Goal: Task Accomplishment & Management: Manage account settings

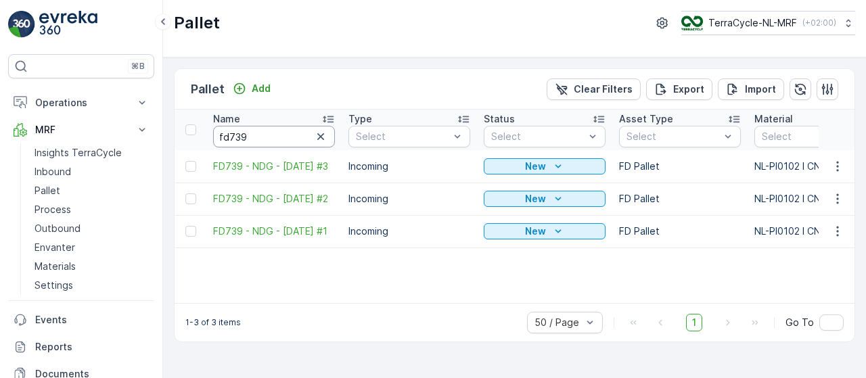
click at [273, 136] on input "fd739" at bounding box center [274, 137] width 122 height 22
type input "#38"
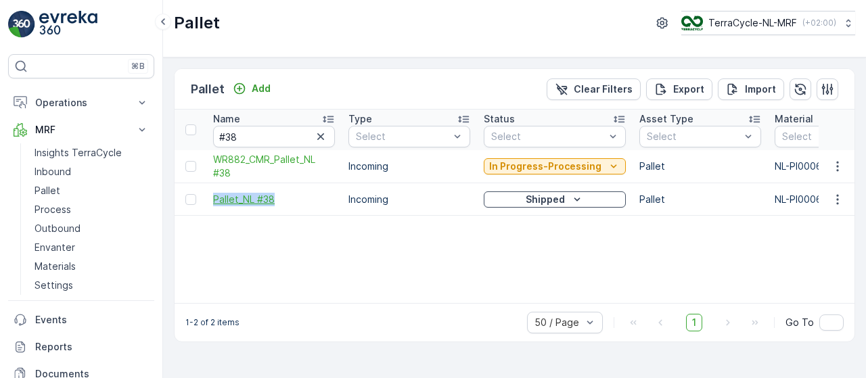
drag, startPoint x: 204, startPoint y: 198, endPoint x: 275, endPoint y: 198, distance: 70.4
copy span "Pallet_NL #38"
click at [242, 137] on input "#38" at bounding box center [274, 137] width 122 height 22
type input "#50"
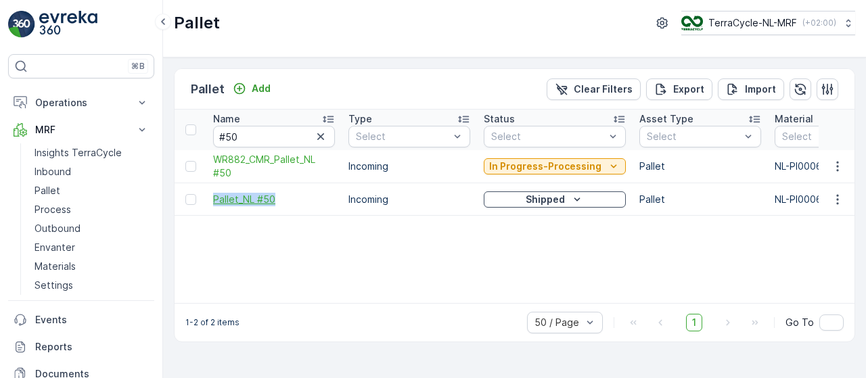
drag, startPoint x: 205, startPoint y: 198, endPoint x: 279, endPoint y: 198, distance: 73.8
copy span "Pallet_NL #50"
click at [284, 138] on input "#50" at bounding box center [274, 137] width 122 height 22
type input "#61"
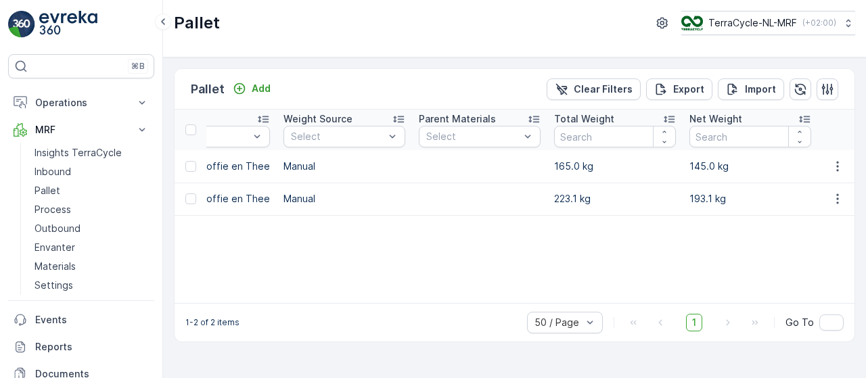
scroll to position [0, 633]
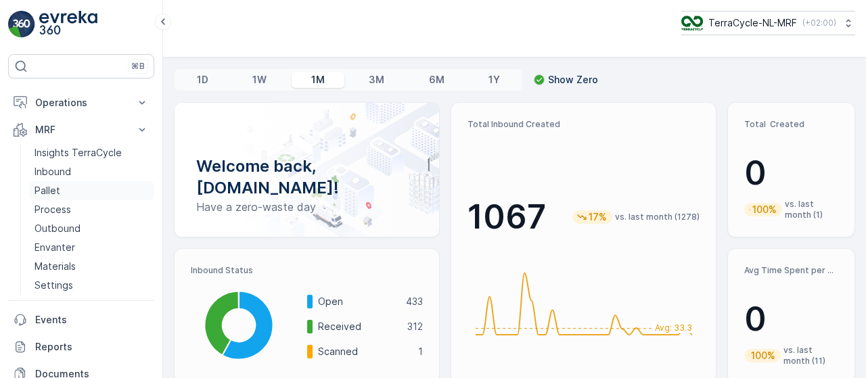
click at [51, 184] on p "Pallet" at bounding box center [48, 191] width 26 height 14
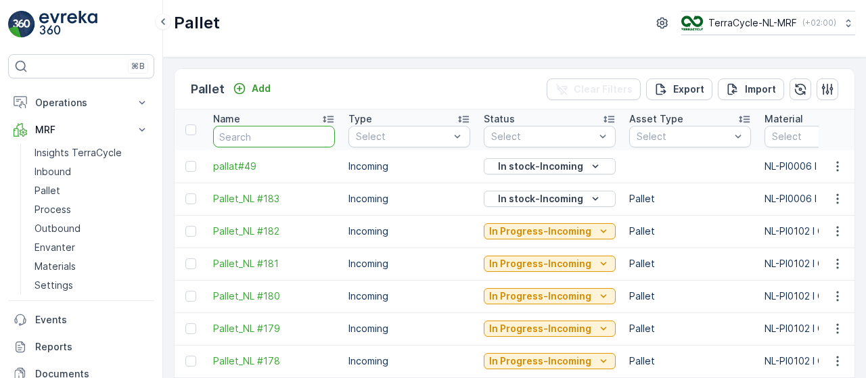
click at [261, 133] on input "text" at bounding box center [274, 137] width 122 height 22
type input "#61"
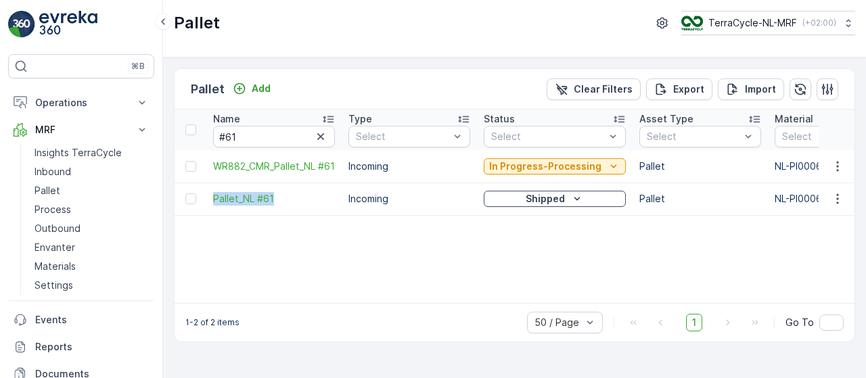
drag, startPoint x: 206, startPoint y: 195, endPoint x: 286, endPoint y: 190, distance: 80.0
copy span "Pallet_NL #61"
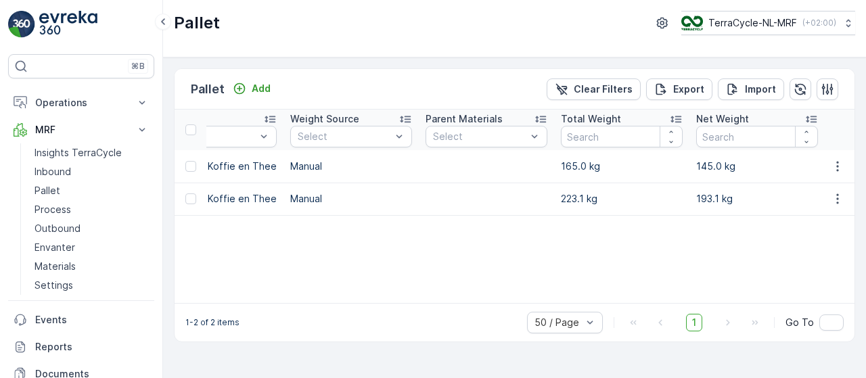
scroll to position [0, 624]
drag, startPoint x: 574, startPoint y: 197, endPoint x: 546, endPoint y: 198, distance: 28.5
click at [552, 198] on td "223.1 kg" at bounding box center [619, 199] width 135 height 32
copy p "223.1"
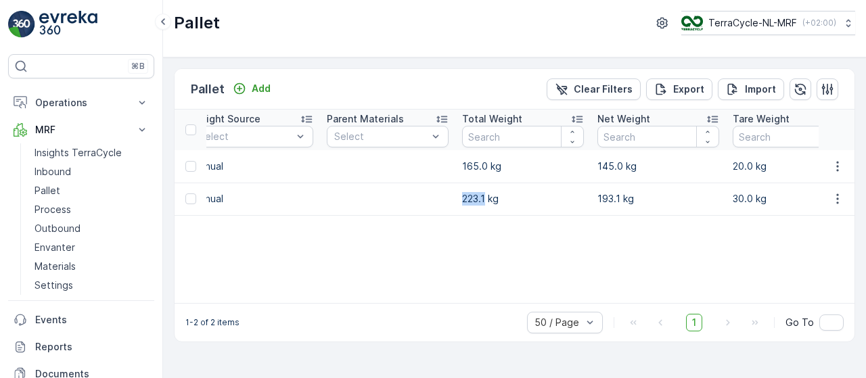
scroll to position [0, 0]
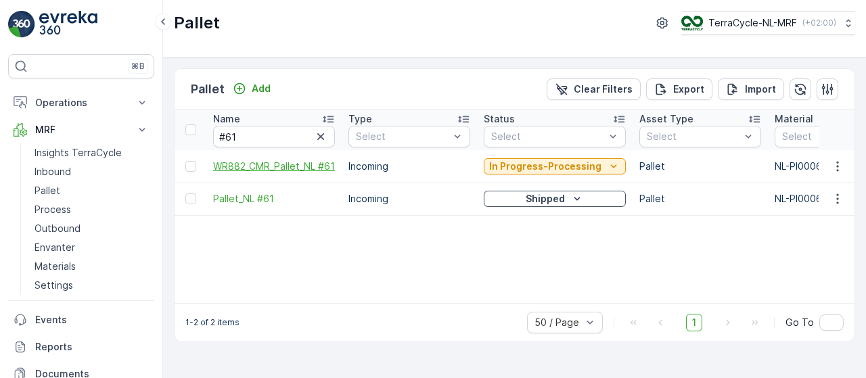
click at [264, 160] on span "WR882_CMR_Pallet_NL #61" at bounding box center [274, 167] width 122 height 14
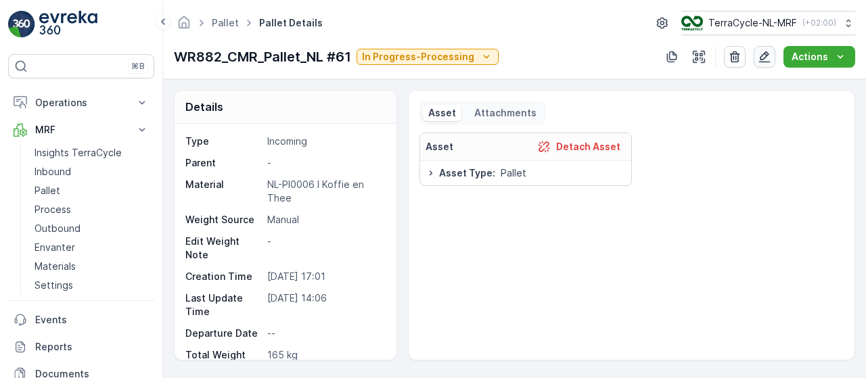
click at [766, 51] on icon "button" at bounding box center [765, 57] width 14 height 14
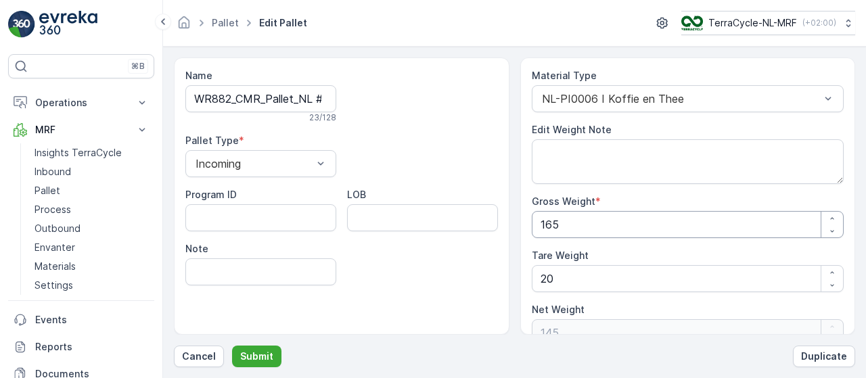
click at [575, 218] on Weight "165" at bounding box center [688, 224] width 313 height 27
type Weight "16"
type Weight "-4"
type Weight "1"
type Weight "-19"
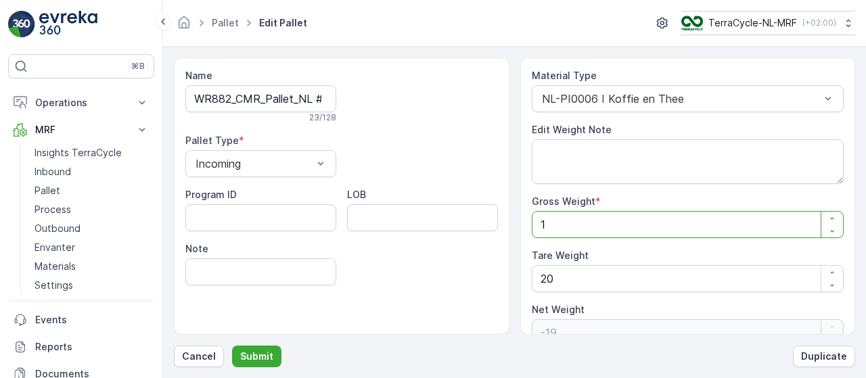
type Weight "0"
type Weight "2"
type Weight "-18"
type Weight "22"
type Weight "2"
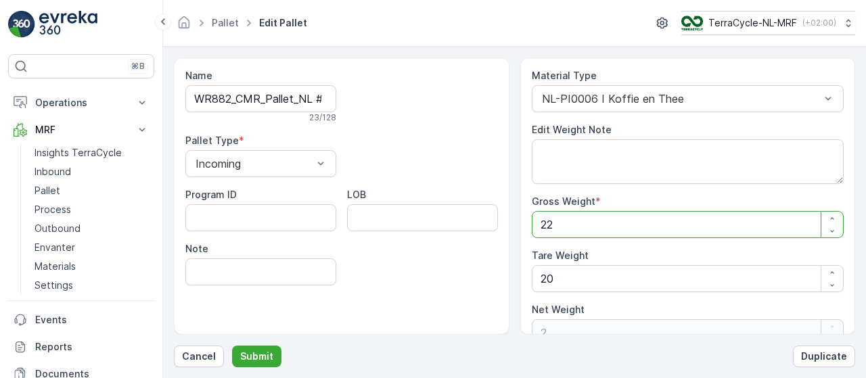
type Weight "223"
type Weight "203"
type Weight "223"
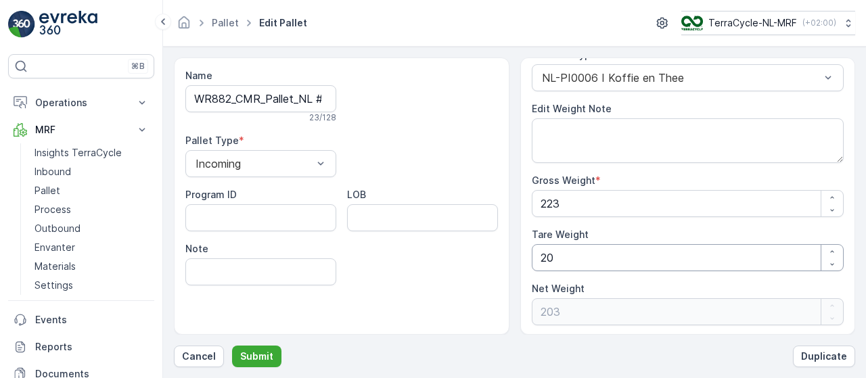
click at [546, 256] on Weight "20" at bounding box center [688, 257] width 313 height 27
type Weight "0"
type Weight "223"
type Weight "30"
type Weight "193"
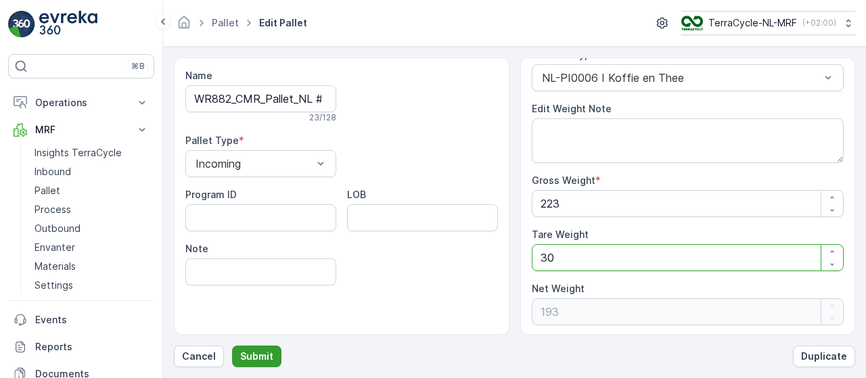
type Weight "30"
click at [244, 358] on p "Submit" at bounding box center [256, 357] width 33 height 14
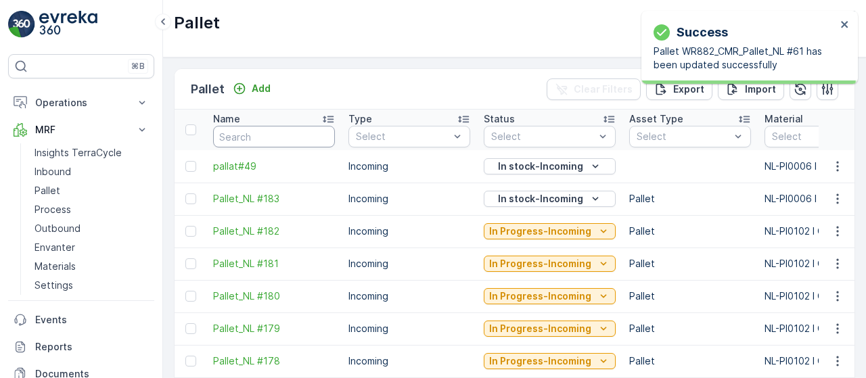
click at [271, 135] on input "text" at bounding box center [274, 137] width 122 height 22
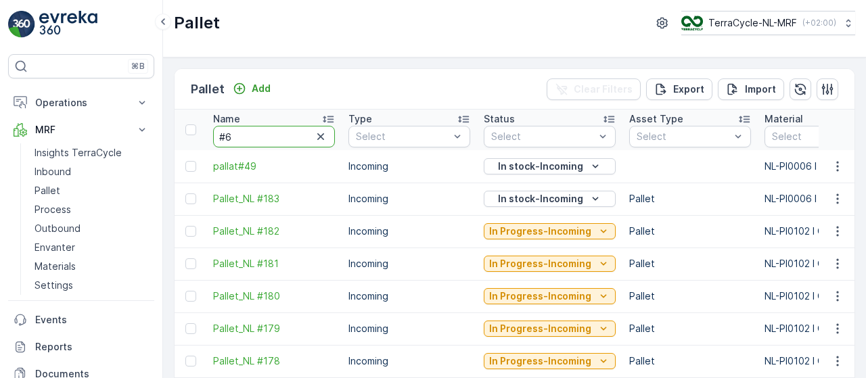
type input "#61"
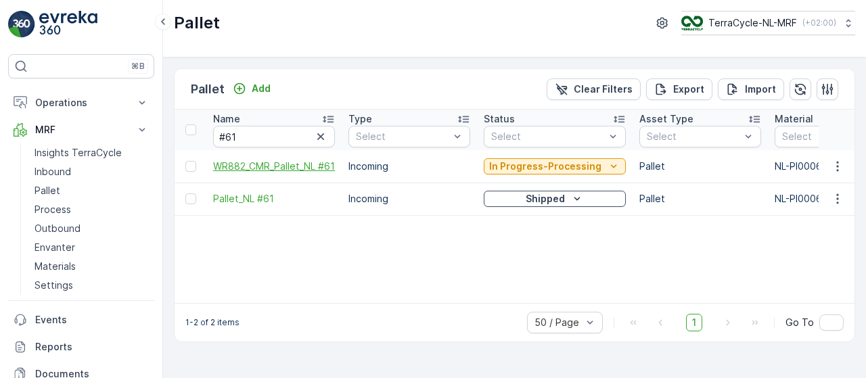
click at [253, 160] on span "WR882_CMR_Pallet_NL #61" at bounding box center [274, 167] width 122 height 14
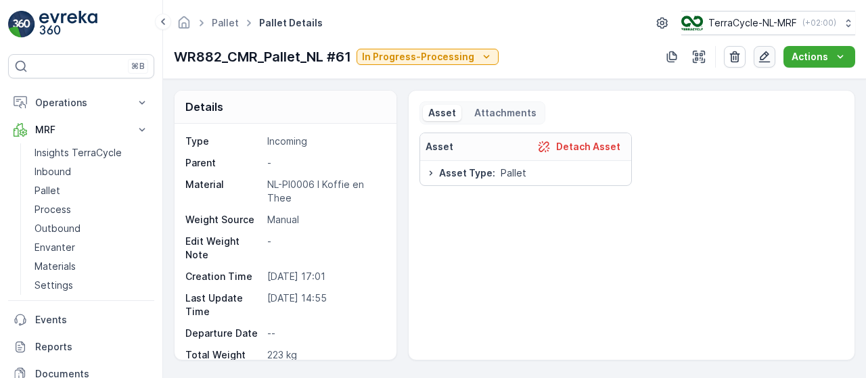
click at [766, 56] on icon "button" at bounding box center [765, 57] width 14 height 14
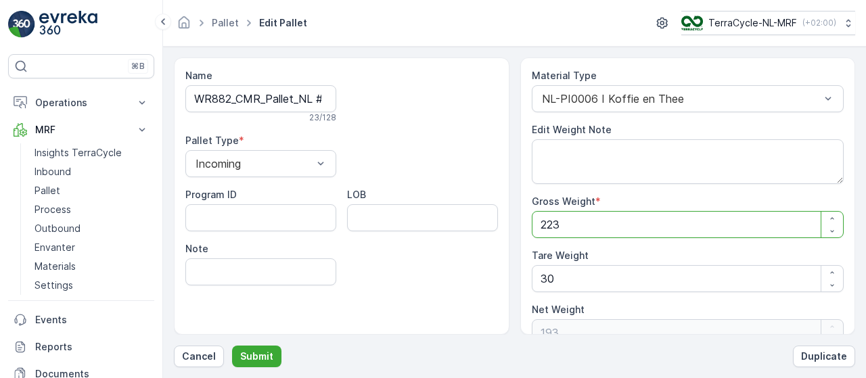
click at [648, 219] on Weight "223" at bounding box center [688, 224] width 313 height 27
type Weight "223.1"
type Weight "193.1"
type Weight "223.1"
click at [255, 357] on p "Submit" at bounding box center [256, 357] width 33 height 14
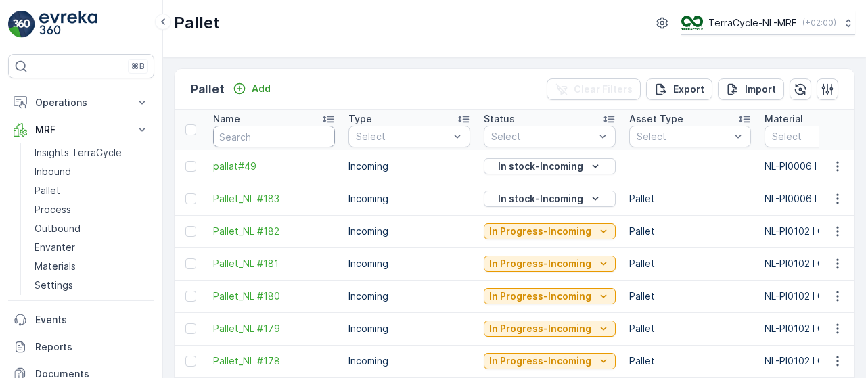
click at [255, 137] on input "text" at bounding box center [274, 137] width 122 height 22
type input "#61"
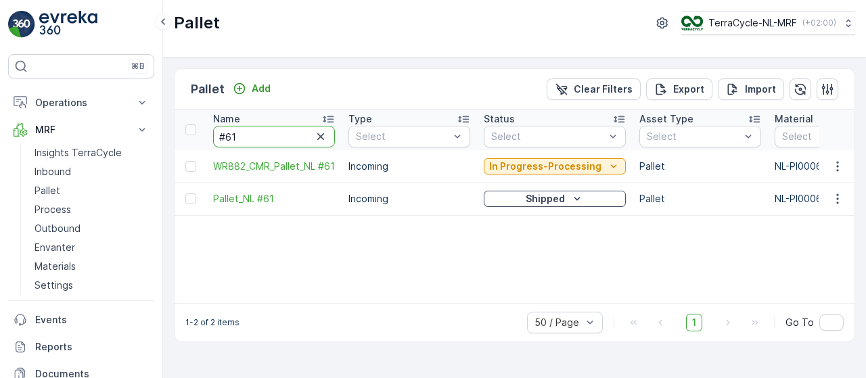
click at [252, 137] on input "#61" at bounding box center [274, 137] width 122 height 22
type input "#51"
drag, startPoint x: 203, startPoint y: 200, endPoint x: 282, endPoint y: 196, distance: 78.6
copy span "Pallet_NL #51"
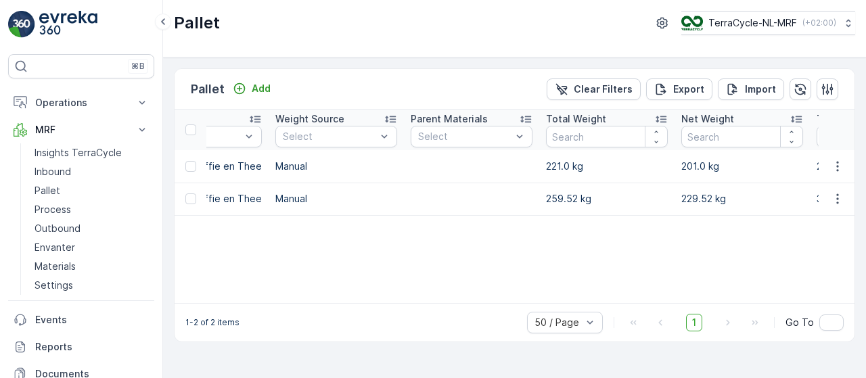
scroll to position [0, 636]
drag, startPoint x: 555, startPoint y: 166, endPoint x: 533, endPoint y: 167, distance: 22.4
click at [541, 167] on td "221.0 kg" at bounding box center [608, 166] width 135 height 32
copy p "221"
drag, startPoint x: 571, startPoint y: 198, endPoint x: 529, endPoint y: 196, distance: 41.3
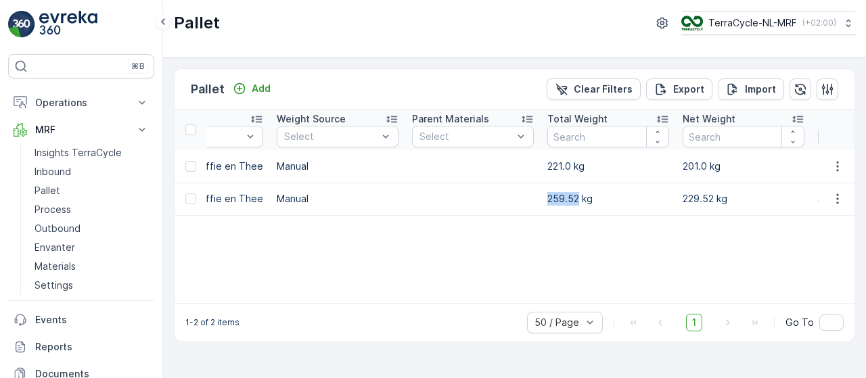
click at [529, 196] on tr "Pallet_NL #51 Incoming Shipped Pallet NL-PI0006 I Koffie en Thee Manual 259.52 …" at bounding box center [808, 199] width 2538 height 32
copy p "259.52"
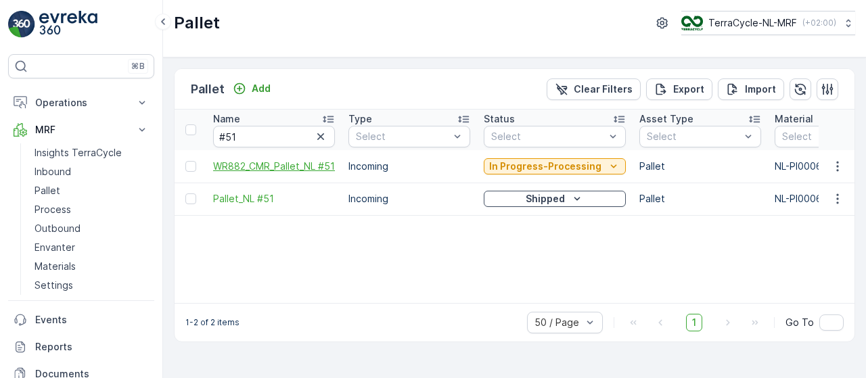
click at [283, 160] on span "WR882_CMR_Pallet_NL #51" at bounding box center [274, 167] width 122 height 14
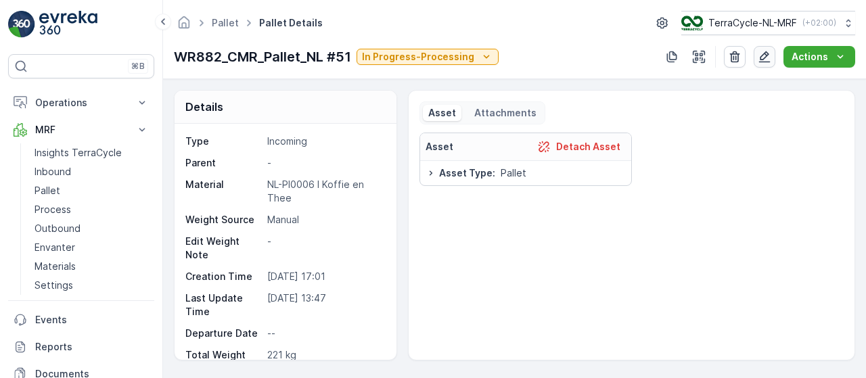
click at [765, 60] on icon "button" at bounding box center [765, 57] width 14 height 14
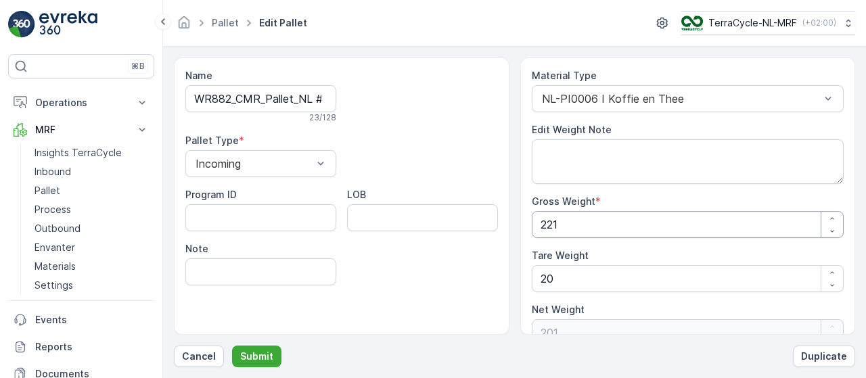
click at [617, 227] on Weight "221" at bounding box center [688, 224] width 313 height 27
paste Weight "59.52"
type Weight "259.52"
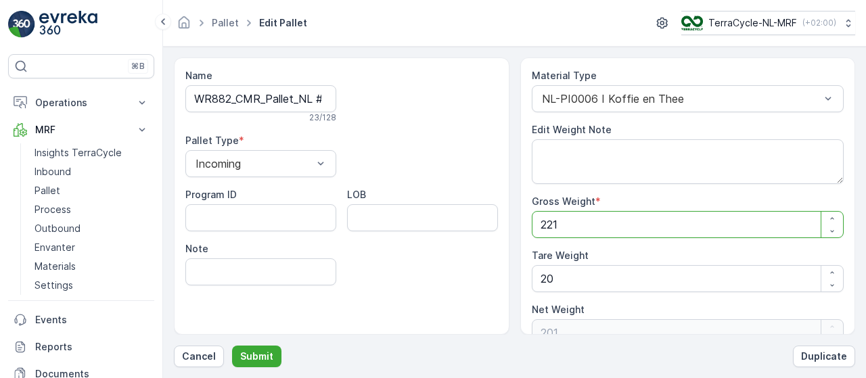
type Weight "239.52"
type Weight "259.52"
click at [547, 275] on Weight "20" at bounding box center [688, 278] width 313 height 27
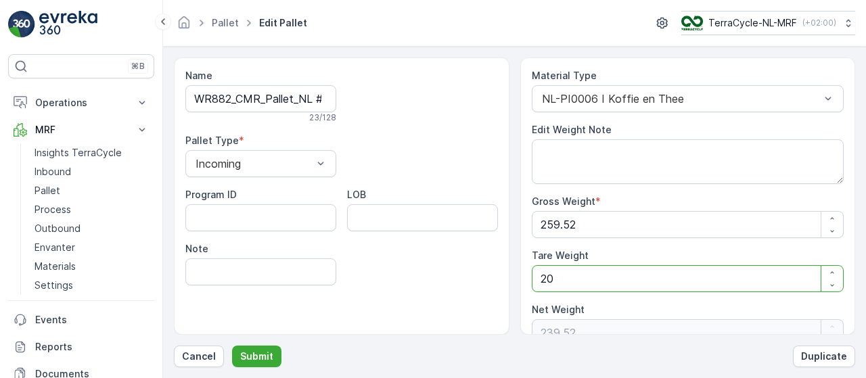
type Weight "0"
type Weight "259.52"
type Weight "30"
type Weight "229.52"
type Weight "30"
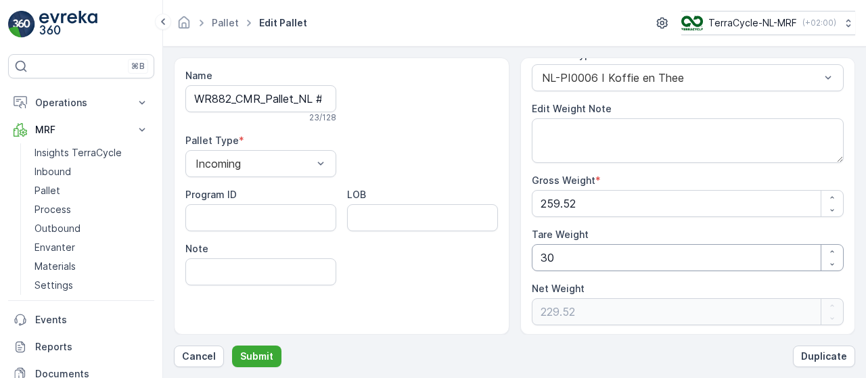
scroll to position [20, 0]
click at [250, 353] on p "Submit" at bounding box center [256, 357] width 33 height 14
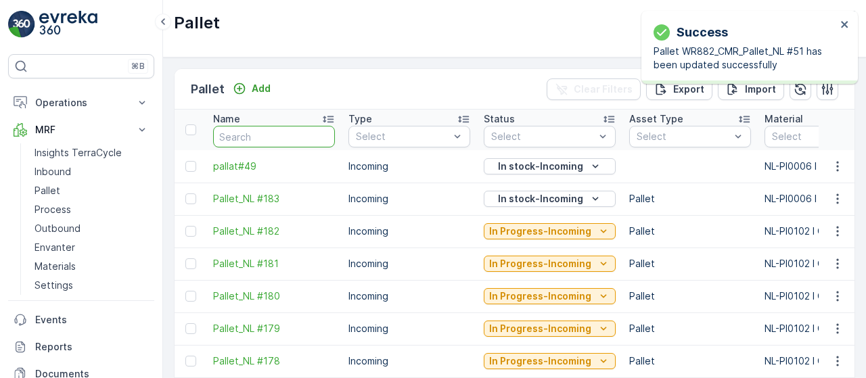
click at [294, 136] on input "text" at bounding box center [274, 137] width 122 height 22
type input "#51"
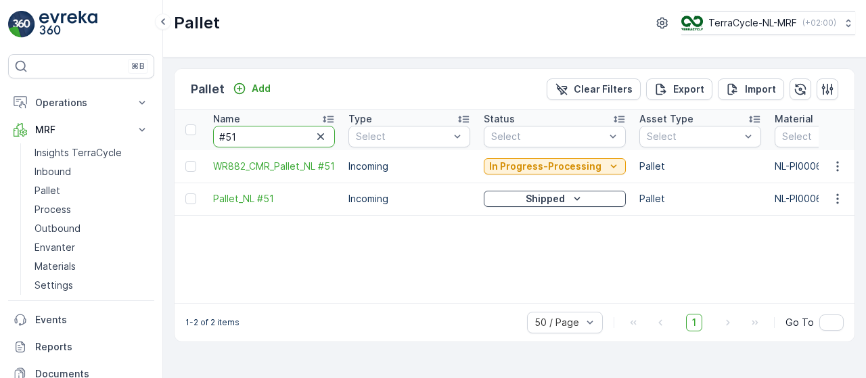
click at [267, 130] on input "#51" at bounding box center [274, 137] width 122 height 22
type input "#5"
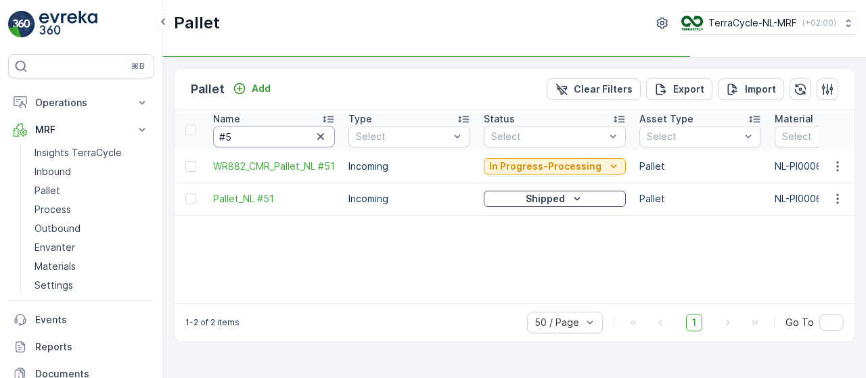
click at [267, 130] on input "#5" at bounding box center [274, 137] width 122 height 22
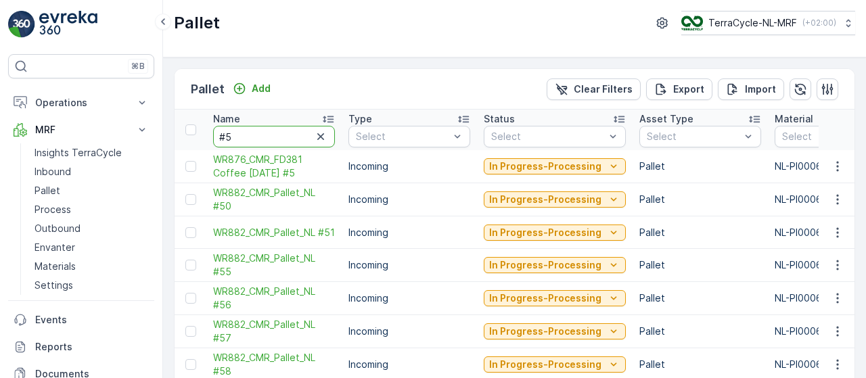
click at [267, 130] on input "#5" at bounding box center [274, 137] width 122 height 22
type input "#57"
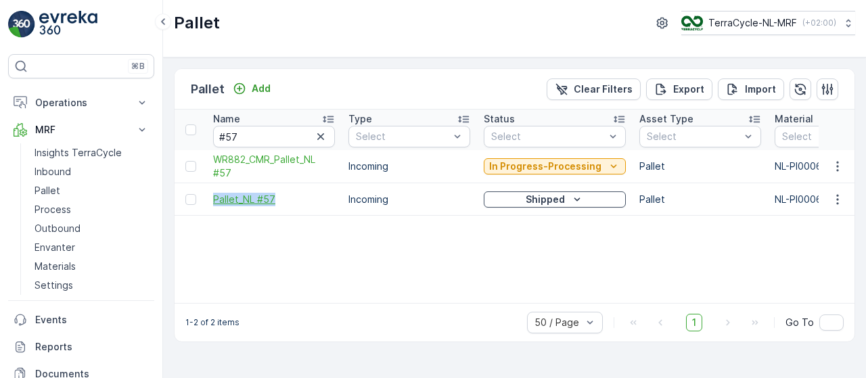
drag, startPoint x: 208, startPoint y: 200, endPoint x: 283, endPoint y: 197, distance: 74.5
click at [283, 197] on td "Pallet_NL #57" at bounding box center [273, 199] width 135 height 32
copy span "Pallet_NL #57"
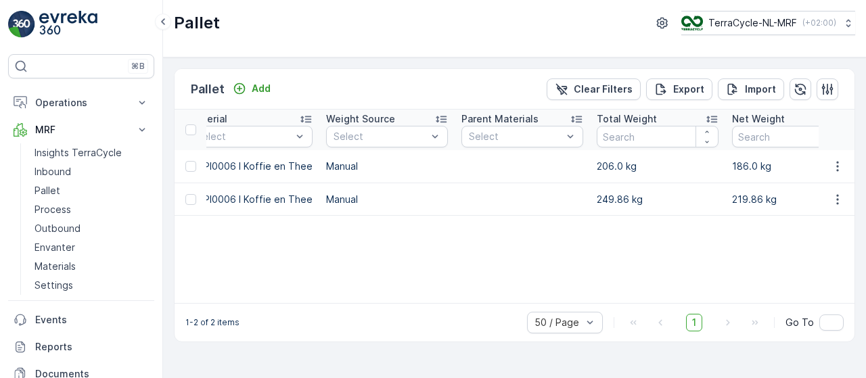
scroll to position [0, 618]
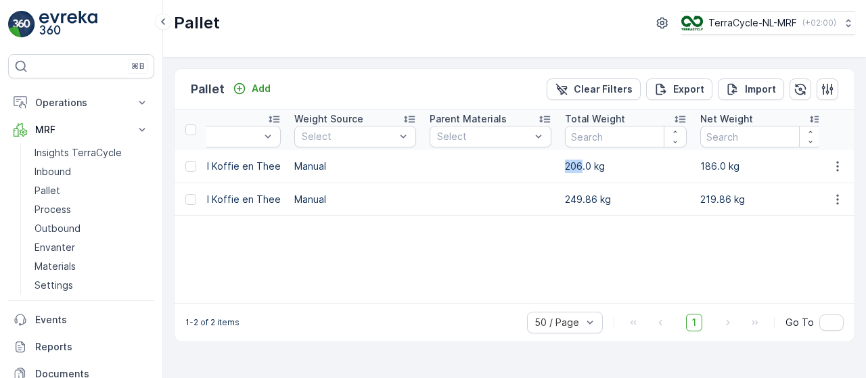
drag, startPoint x: 551, startPoint y: 166, endPoint x: 573, endPoint y: 168, distance: 21.8
click at [573, 168] on td "206.0 kg" at bounding box center [625, 166] width 135 height 33
copy p "206"
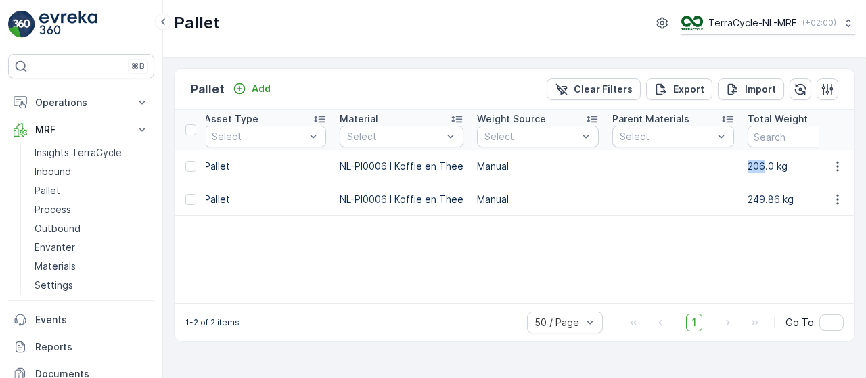
scroll to position [0, 665]
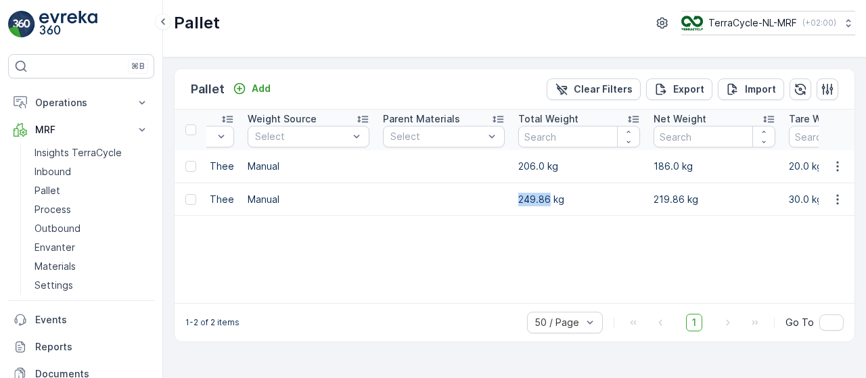
drag, startPoint x: 543, startPoint y: 196, endPoint x: 510, endPoint y: 196, distance: 33.2
click at [512, 196] on td "249.86 kg" at bounding box center [579, 199] width 135 height 32
copy p "249.86"
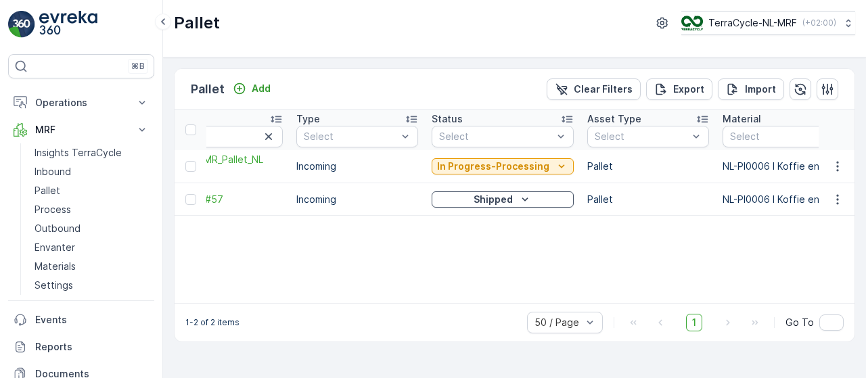
scroll to position [0, 0]
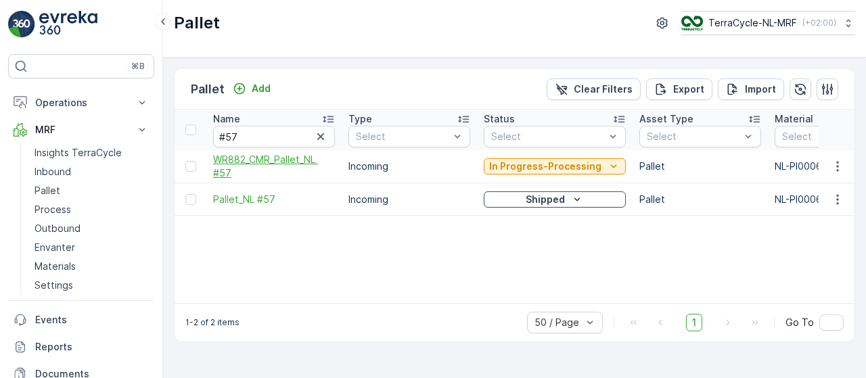
click at [271, 157] on span "WR882_CMR_Pallet_NL #57" at bounding box center [274, 166] width 122 height 27
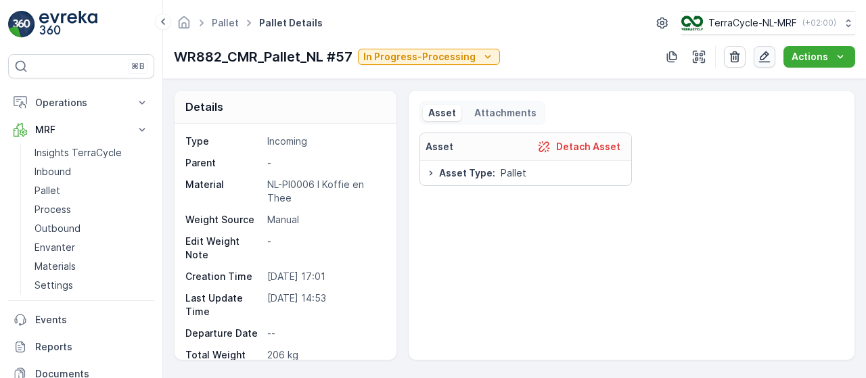
click at [766, 55] on icon "button" at bounding box center [765, 57] width 14 height 14
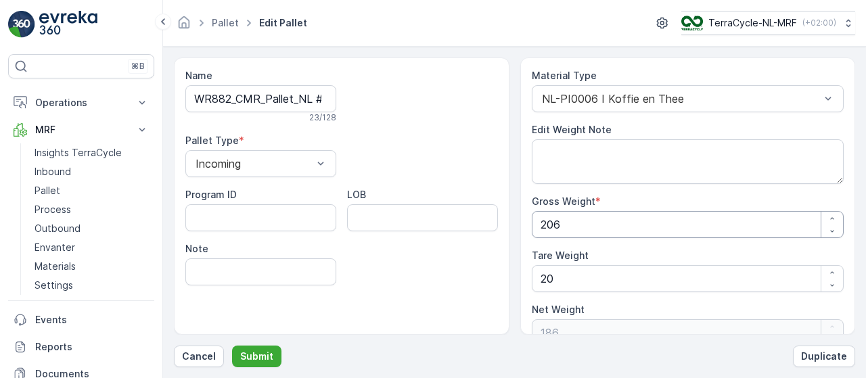
click at [562, 230] on Weight "206" at bounding box center [688, 224] width 313 height 27
paste Weight "49.8"
type Weight "249.86"
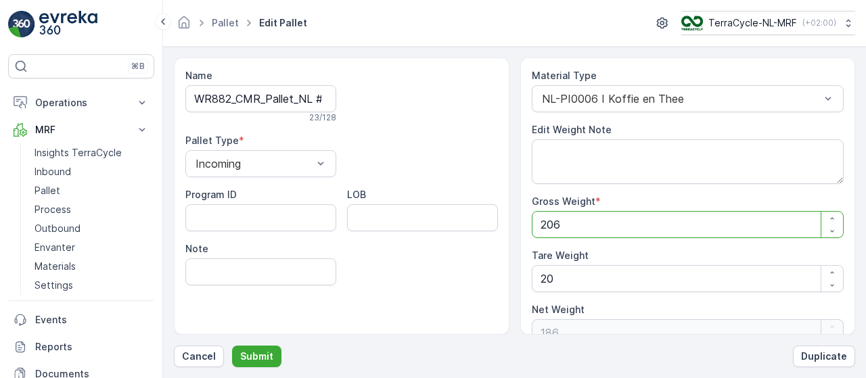
type Weight "229.86"
type Weight "249.86"
click at [546, 277] on Weight "20" at bounding box center [688, 278] width 313 height 27
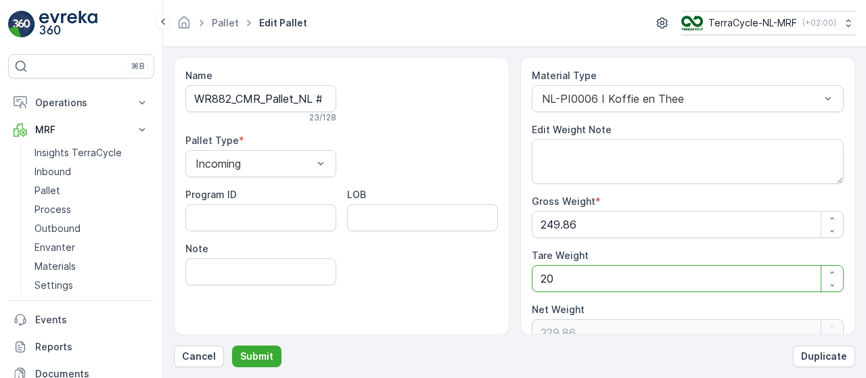
type Weight "0"
type Weight "249.86"
type Weight "30"
type Weight "219.86"
type Weight "30"
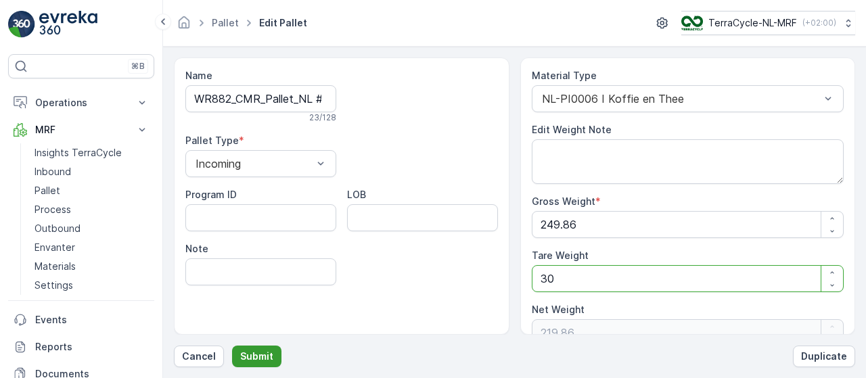
click at [257, 356] on p "Submit" at bounding box center [256, 357] width 33 height 14
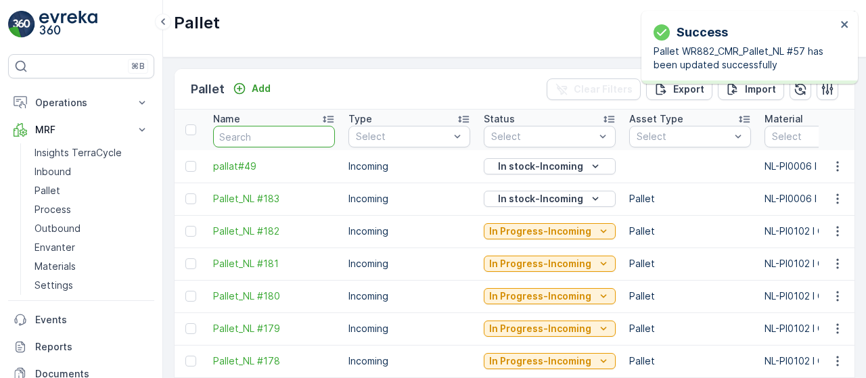
click at [240, 133] on input "text" at bounding box center [274, 137] width 122 height 22
type input "#57"
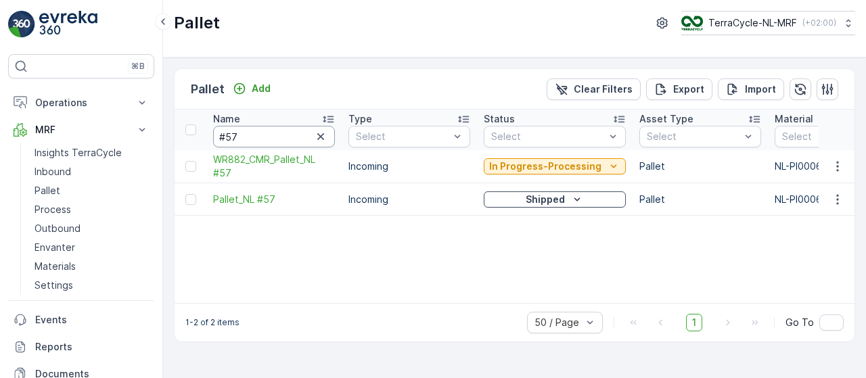
click at [287, 133] on input "#57" at bounding box center [274, 137] width 122 height 22
type input "#49"
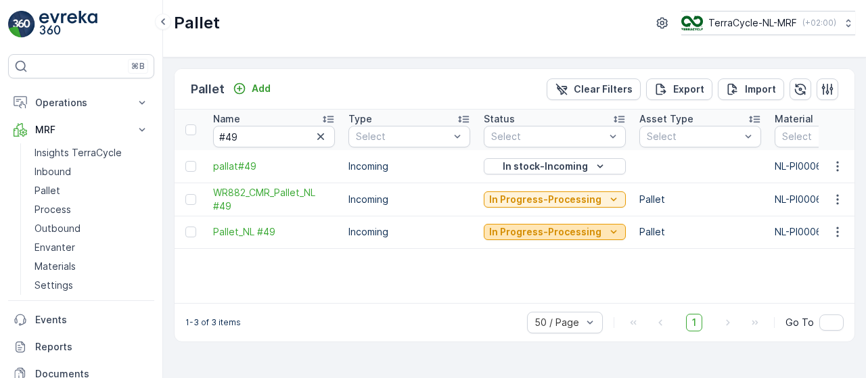
click at [579, 233] on p "In Progress-Processing" at bounding box center [545, 232] width 112 height 14
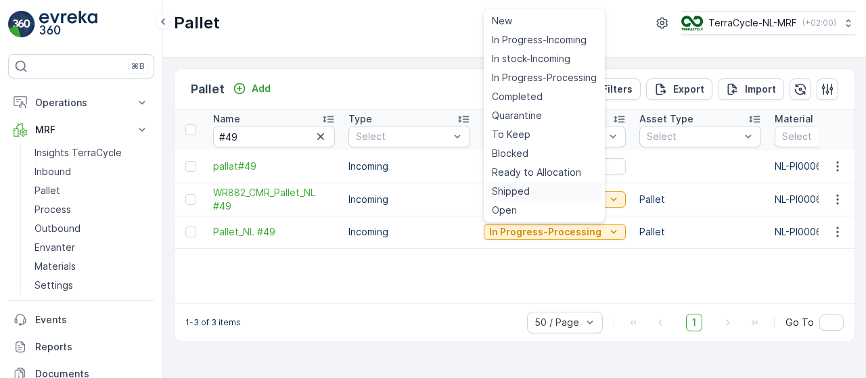
click at [541, 192] on div "Shipped" at bounding box center [545, 191] width 116 height 19
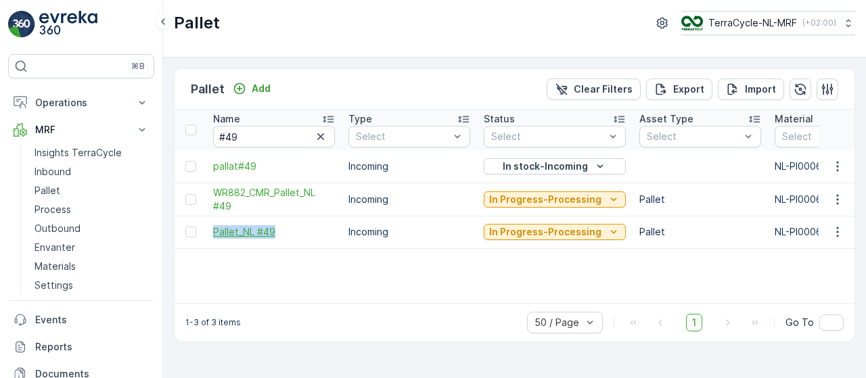
drag, startPoint x: 206, startPoint y: 232, endPoint x: 280, endPoint y: 232, distance: 73.8
click at [280, 232] on td "Pallet_NL #49" at bounding box center [273, 232] width 135 height 32
click at [596, 164] on icon "In stock-Incoming" at bounding box center [601, 167] width 14 height 14
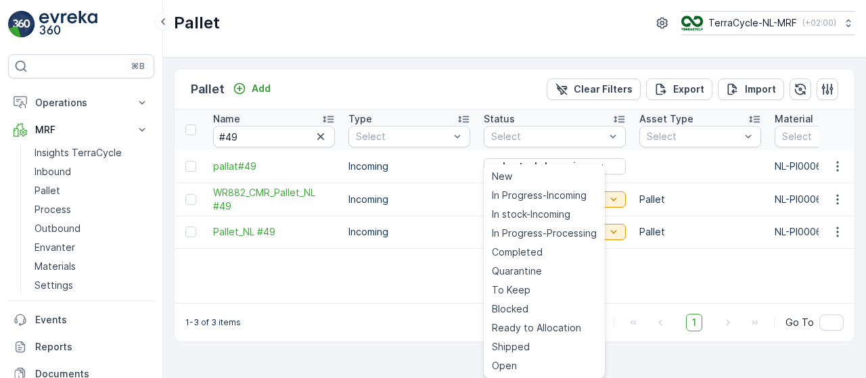
click at [523, 93] on div "Pallet Add Clear Filters Export Import" at bounding box center [515, 89] width 680 height 41
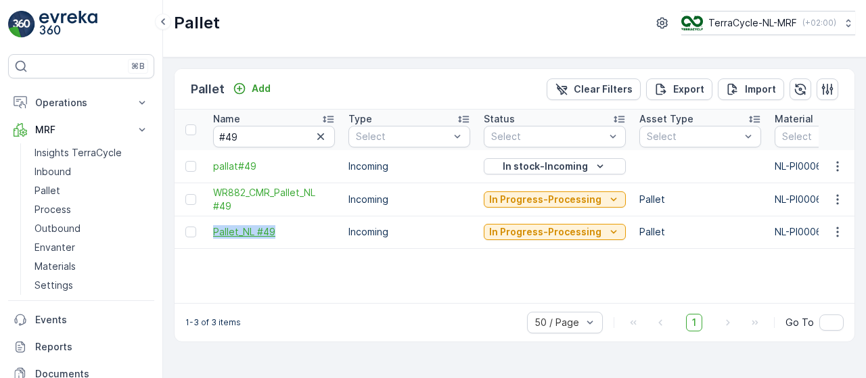
drag, startPoint x: 206, startPoint y: 233, endPoint x: 278, endPoint y: 232, distance: 71.8
click at [278, 232] on td "Pallet_NL #49" at bounding box center [273, 232] width 135 height 32
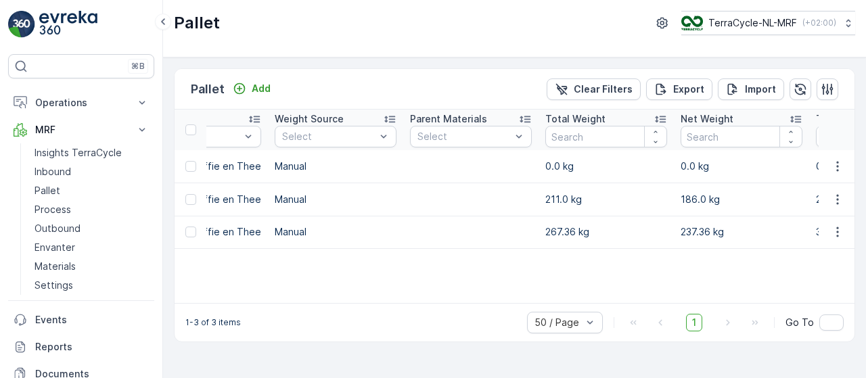
scroll to position [0, 643]
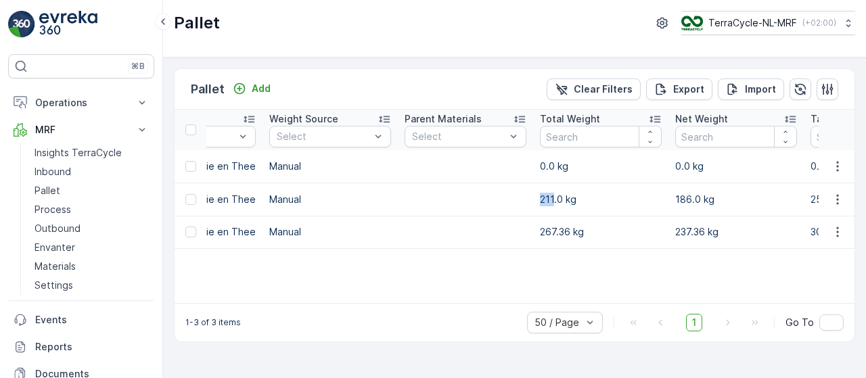
drag, startPoint x: 531, startPoint y: 196, endPoint x: 546, endPoint y: 201, distance: 16.3
click at [546, 201] on td "211.0 kg" at bounding box center [600, 199] width 135 height 33
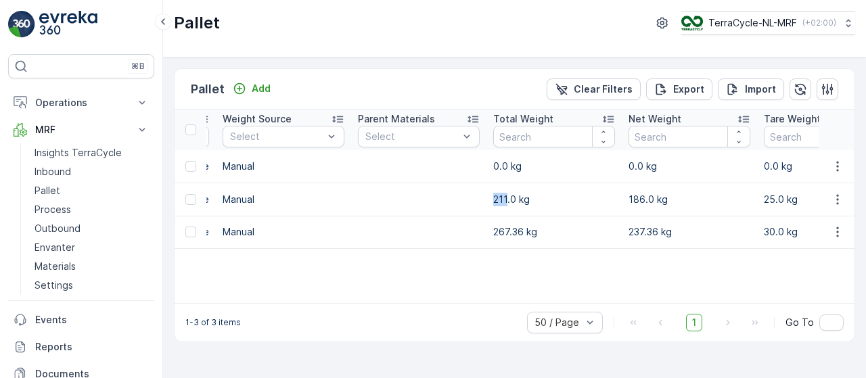
scroll to position [0, 689]
drag, startPoint x: 514, startPoint y: 229, endPoint x: 481, endPoint y: 229, distance: 33.9
click at [487, 229] on td "267.36 kg" at bounding box center [554, 232] width 135 height 32
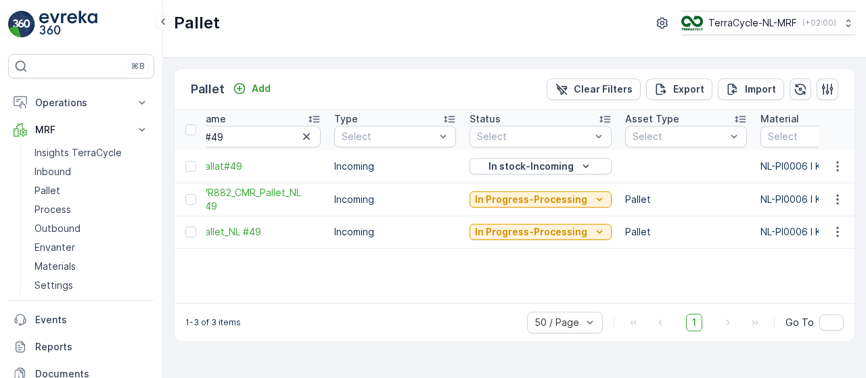
scroll to position [0, 0]
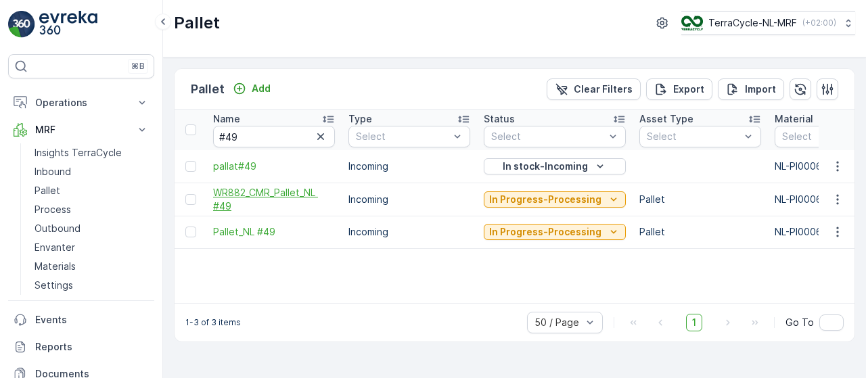
click at [242, 190] on span "WR882_CMR_Pallet_NL #49" at bounding box center [274, 199] width 122 height 27
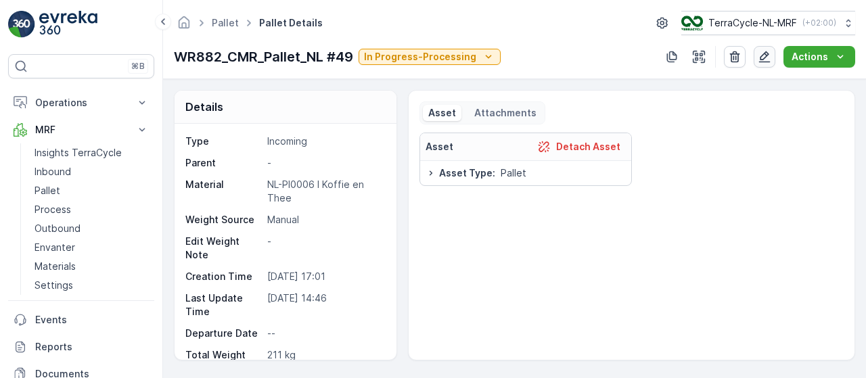
click at [768, 60] on icon "button" at bounding box center [765, 57] width 14 height 14
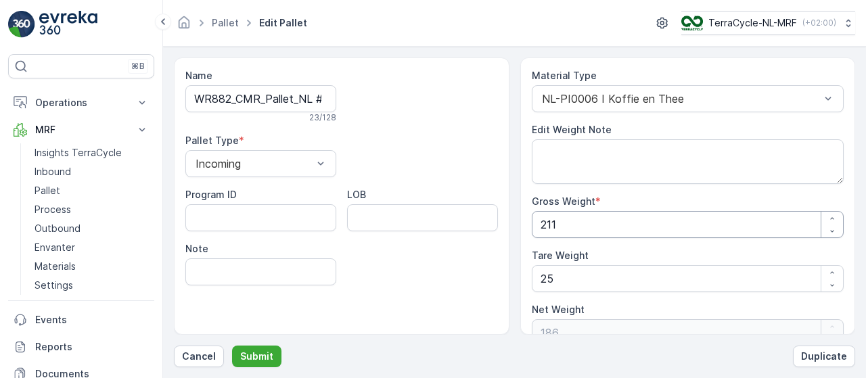
click at [567, 224] on Weight "211" at bounding box center [688, 224] width 313 height 27
paste Weight "67.36"
type Weight "267.36"
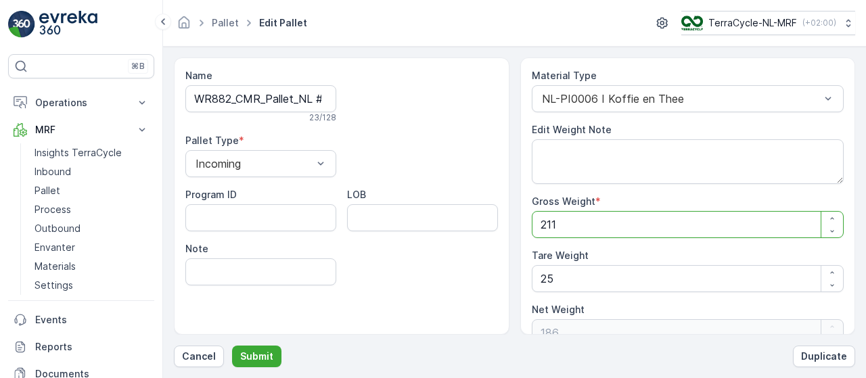
type Weight "242.36"
type Weight "267.36"
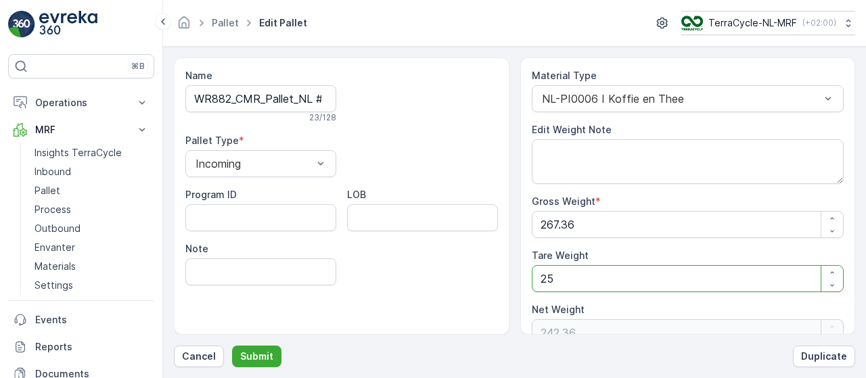
click at [560, 278] on Weight "25" at bounding box center [688, 278] width 313 height 27
type Weight "2"
type Weight "265.36"
type Weight "0"
type Weight "3"
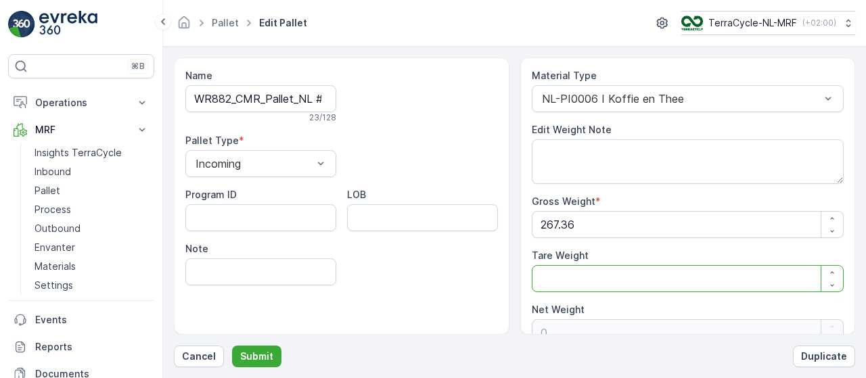
type Weight "264.36"
type Weight "30"
type Weight "237.36"
type Weight "30"
click at [250, 360] on p "Submit" at bounding box center [256, 357] width 33 height 14
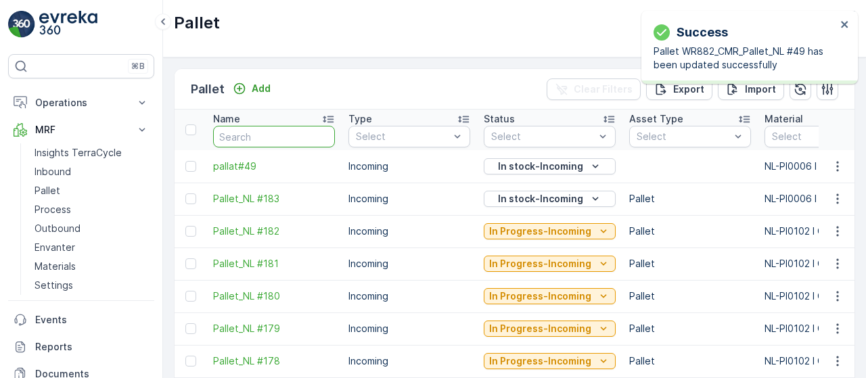
click at [244, 135] on input "text" at bounding box center [274, 137] width 122 height 22
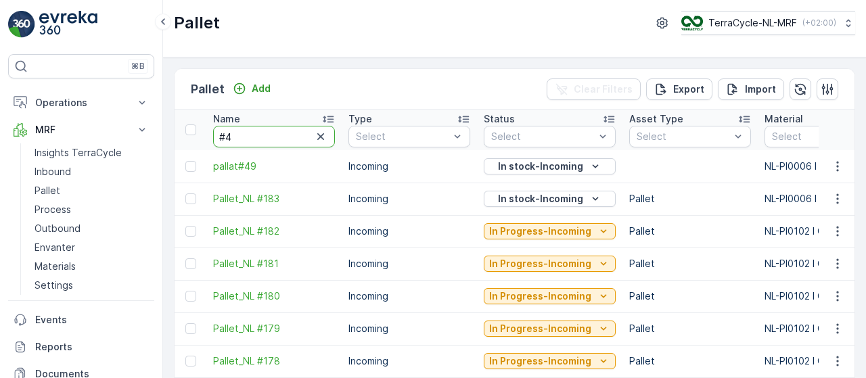
type input "#49"
